Goal: Task Accomplishment & Management: Manage account settings

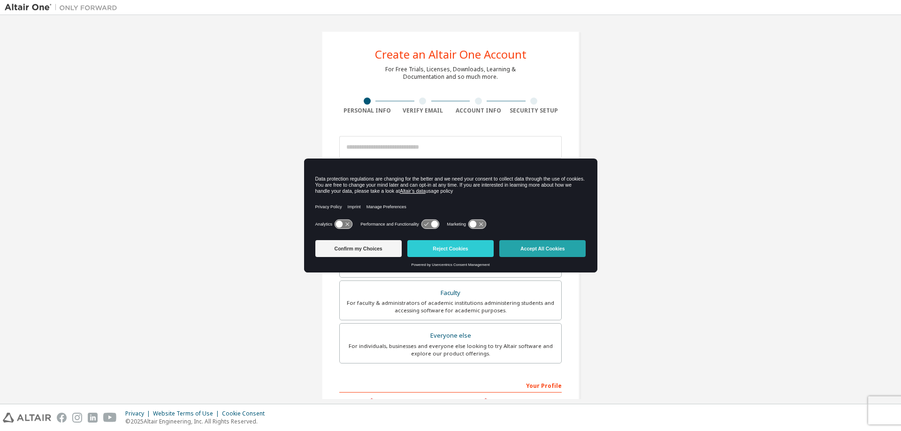
click at [552, 249] on button "Accept All Cookies" at bounding box center [542, 248] width 86 height 17
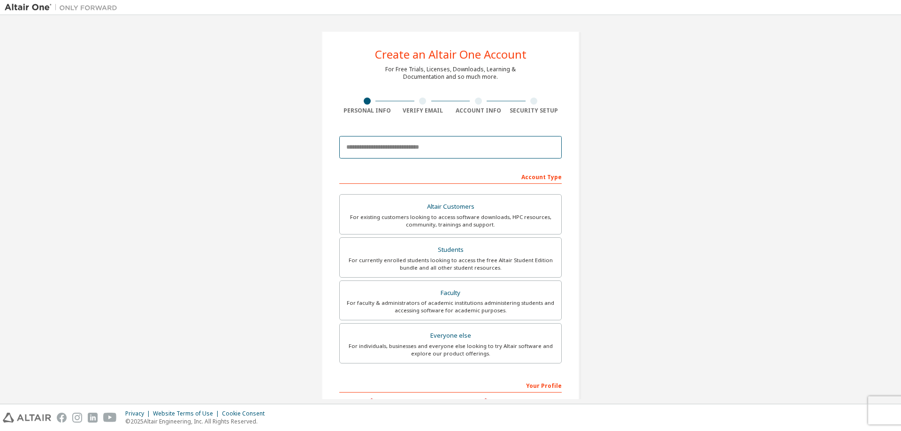
click at [420, 151] on input "email" at bounding box center [450, 147] width 222 height 23
type input "**********"
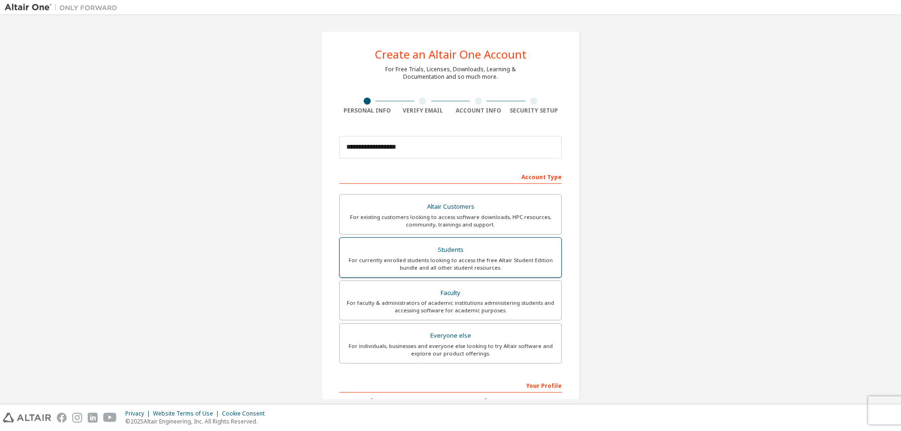
click at [460, 259] on div "For currently enrolled students looking to access the free Altair Student Editi…" at bounding box center [450, 264] width 210 height 15
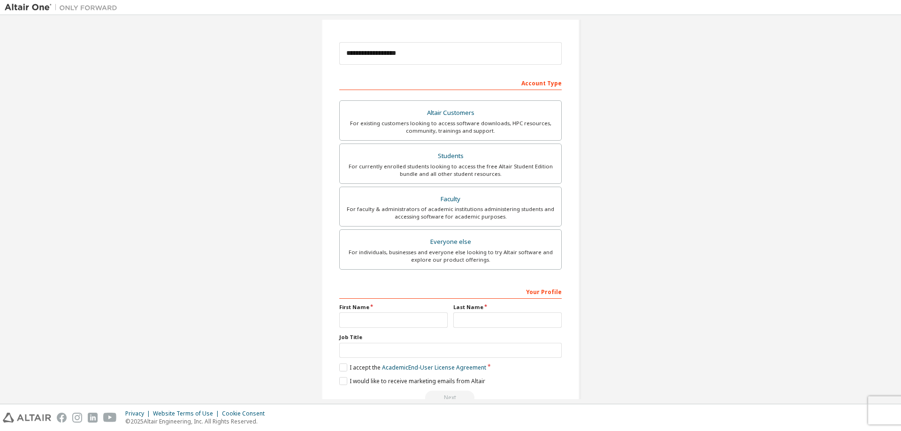
scroll to position [117, 0]
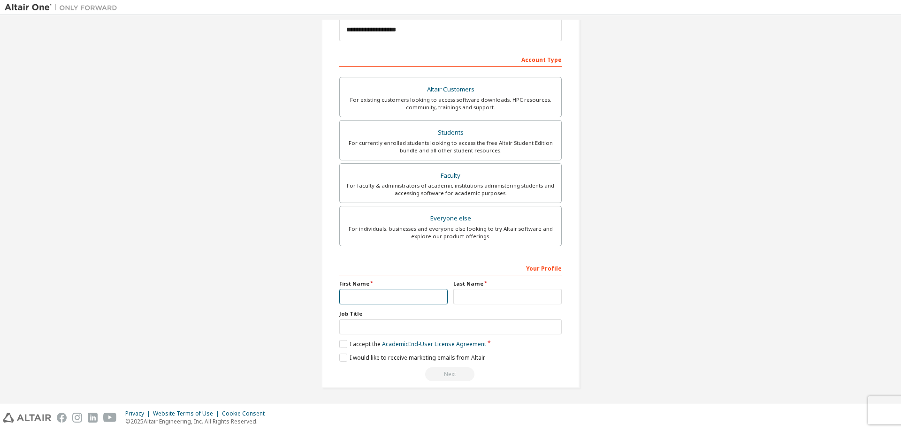
click at [385, 302] on input "text" at bounding box center [393, 296] width 108 height 15
type input "******"
type input "**********"
click at [342, 345] on label "I accept the Academic End-User License Agreement" at bounding box center [412, 344] width 147 height 8
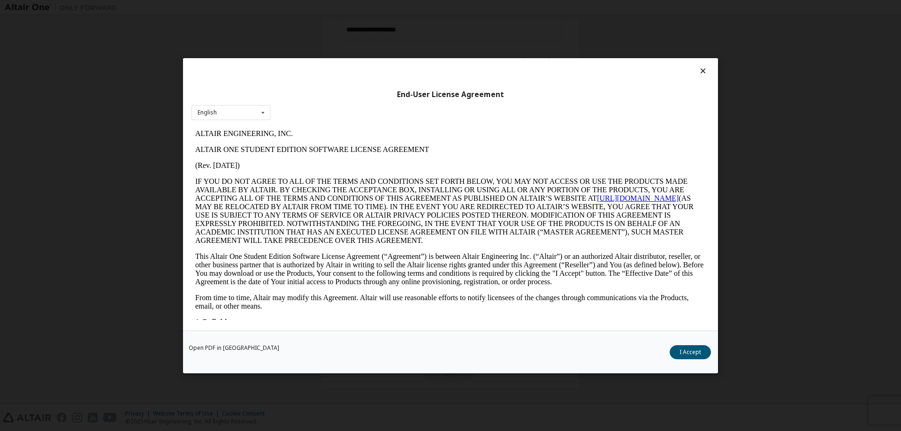
scroll to position [0, 0]
click at [695, 358] on button "I Accept" at bounding box center [690, 352] width 41 height 14
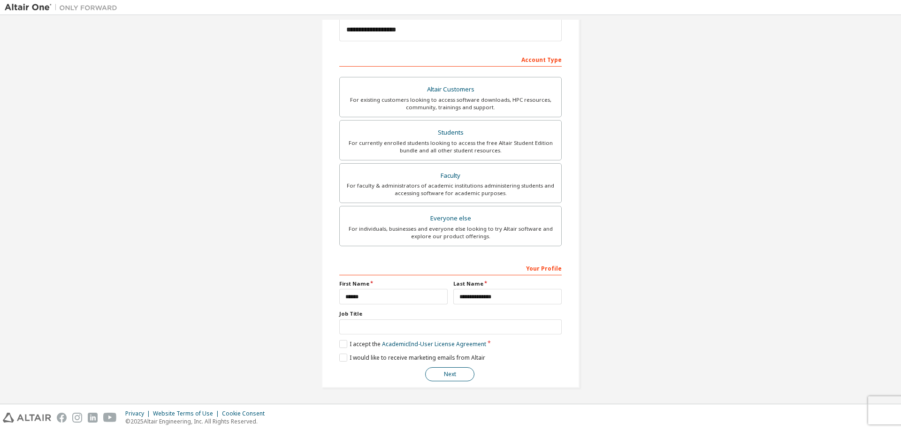
click at [454, 374] on button "Next" at bounding box center [449, 374] width 49 height 14
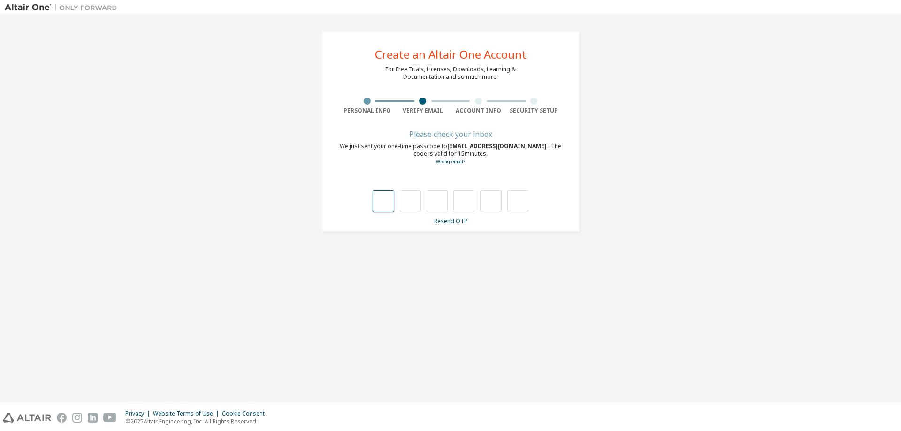
type input "*"
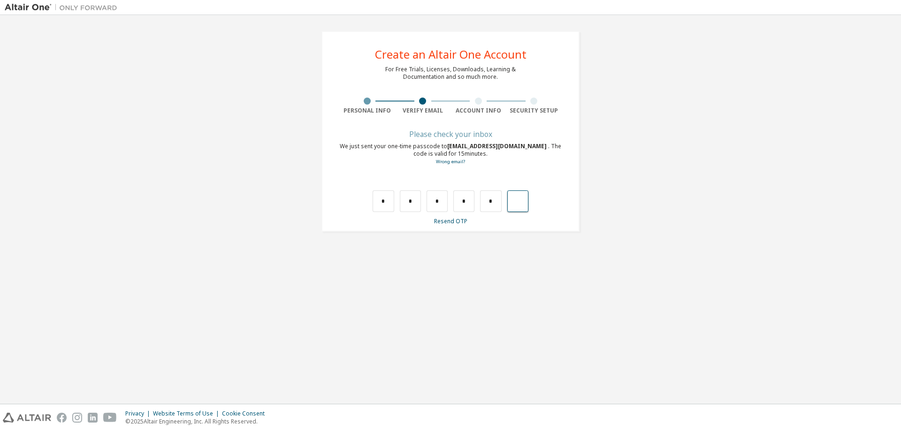
type input "*"
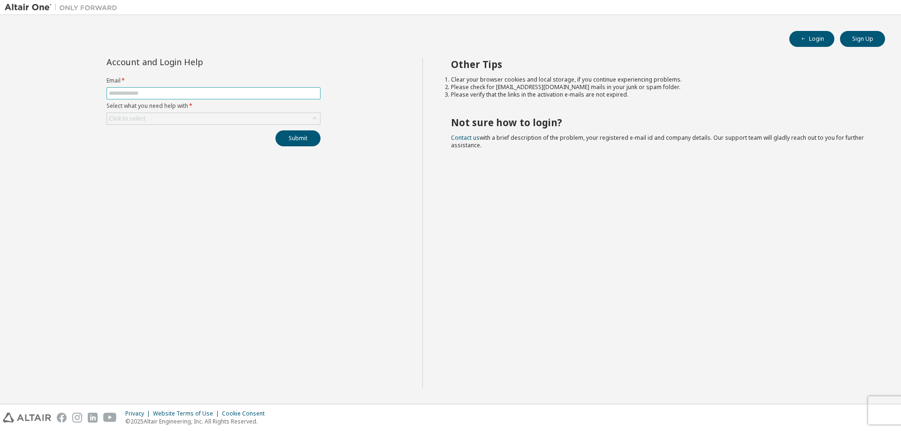
click at [232, 94] on input "text" at bounding box center [213, 94] width 209 height 8
click at [317, 118] on icon at bounding box center [314, 118] width 9 height 9
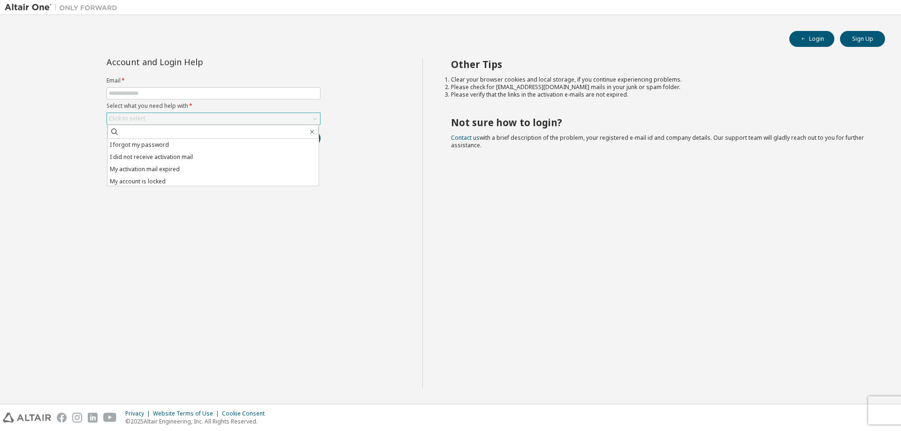
click at [274, 259] on div "Account and Login Help Email * Select what you need help with * Click to select…" at bounding box center [214, 223] width 418 height 330
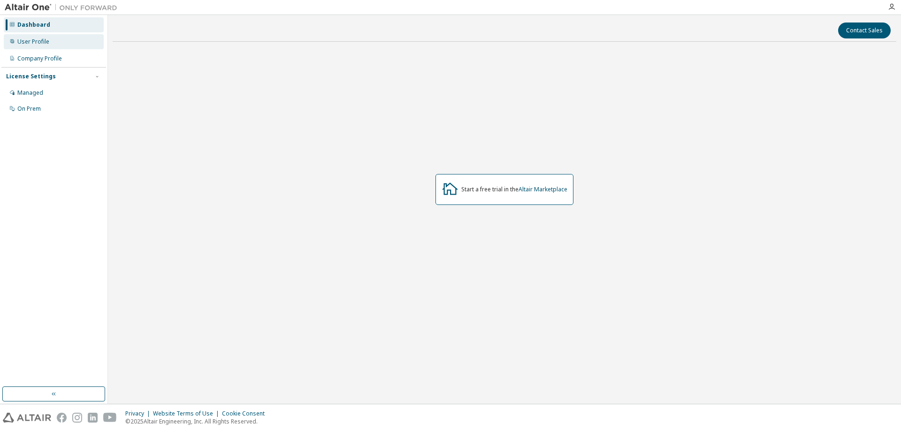
click at [42, 38] on div "User Profile" at bounding box center [33, 42] width 32 height 8
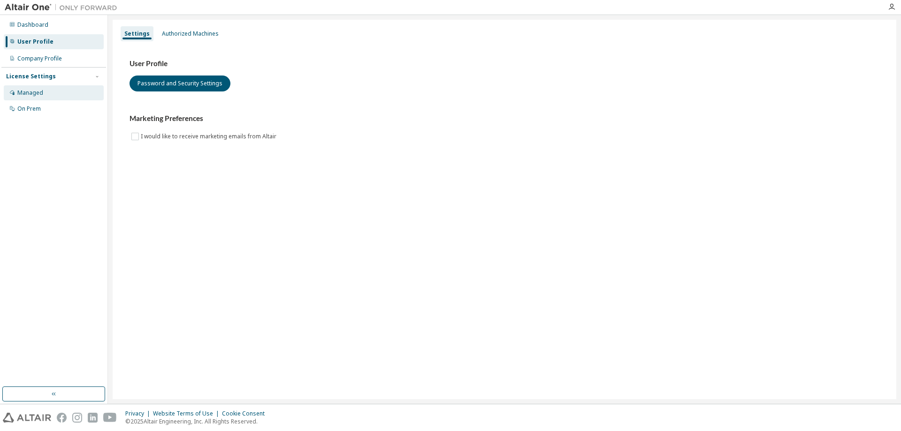
click at [41, 88] on div "Managed" at bounding box center [54, 92] width 100 height 15
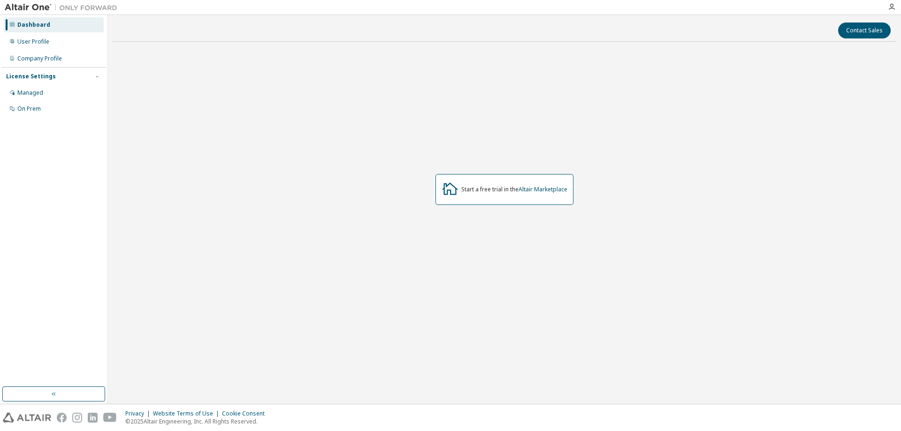
click at [501, 191] on div "Start a free trial in the Altair Marketplace" at bounding box center [514, 190] width 106 height 8
click at [543, 192] on link "Altair Marketplace" at bounding box center [543, 189] width 49 height 8
